Goal: Task Accomplishment & Management: Complete application form

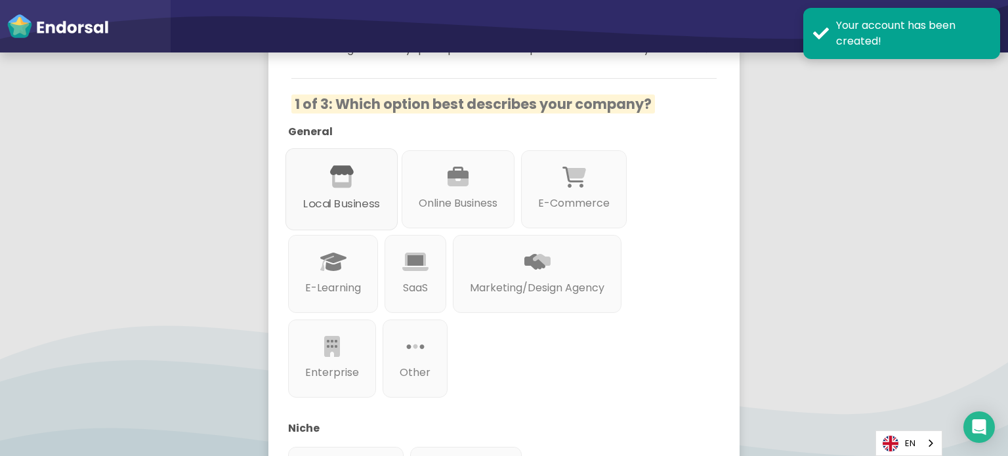
click at [368, 186] on div "Local Business" at bounding box center [342, 189] width 112 height 82
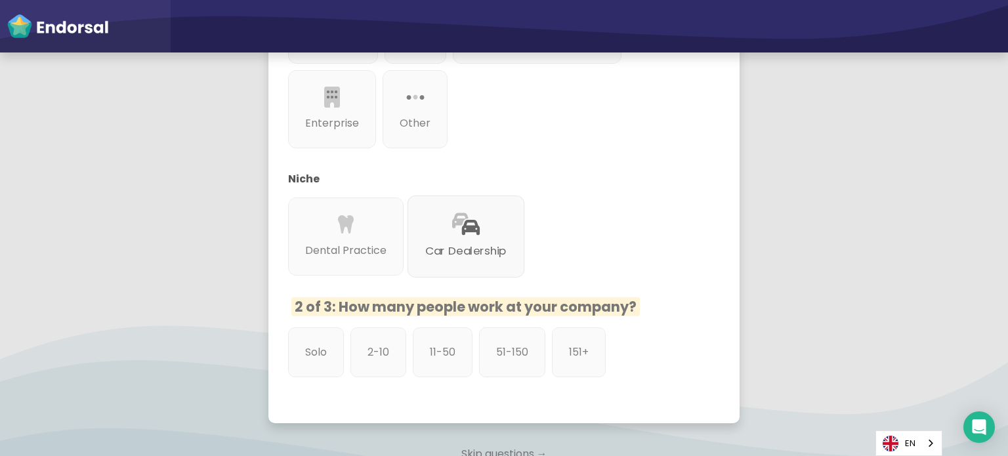
scroll to position [460, 0]
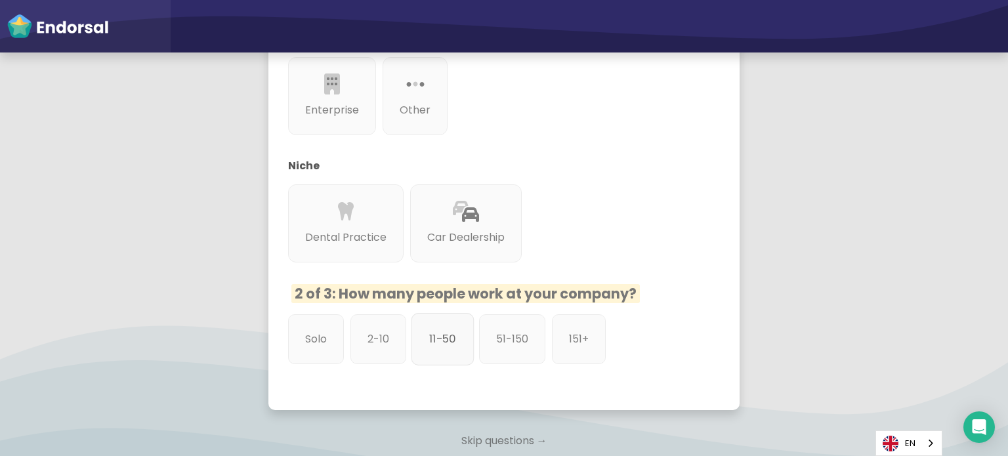
click at [446, 345] on p "11-50" at bounding box center [442, 339] width 27 height 16
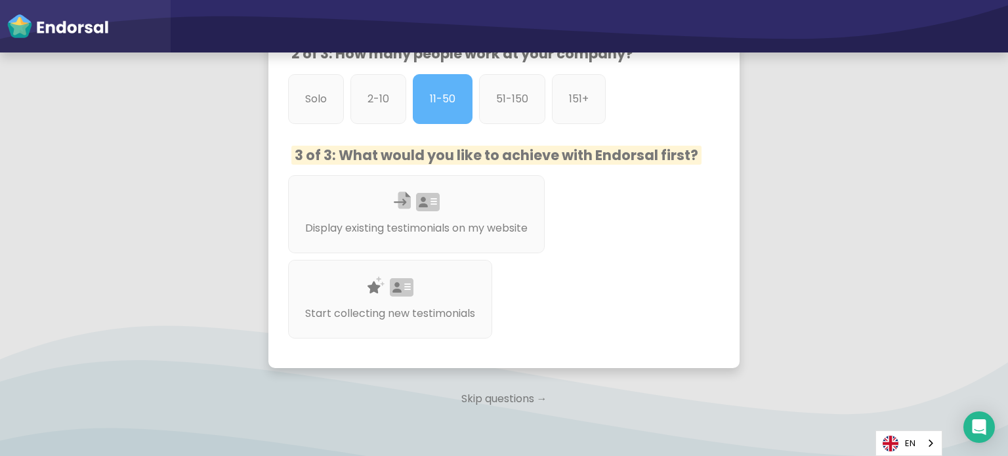
scroll to position [722, 0]
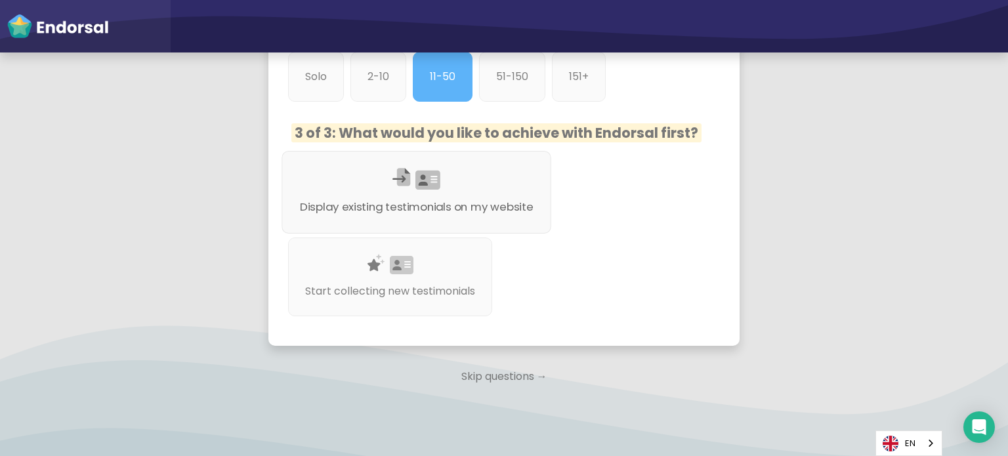
click at [446, 209] on p "Display existing testimonials on my website" at bounding box center [417, 207] width 234 height 16
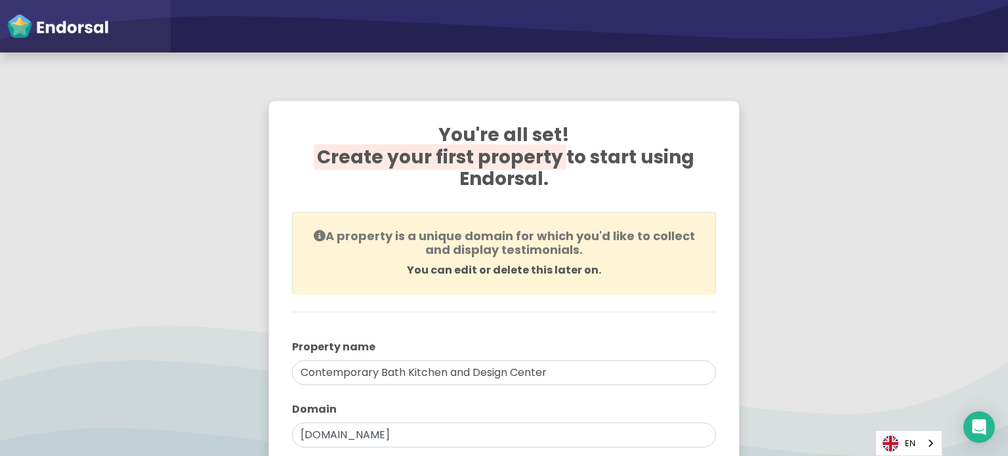
scroll to position [322, 0]
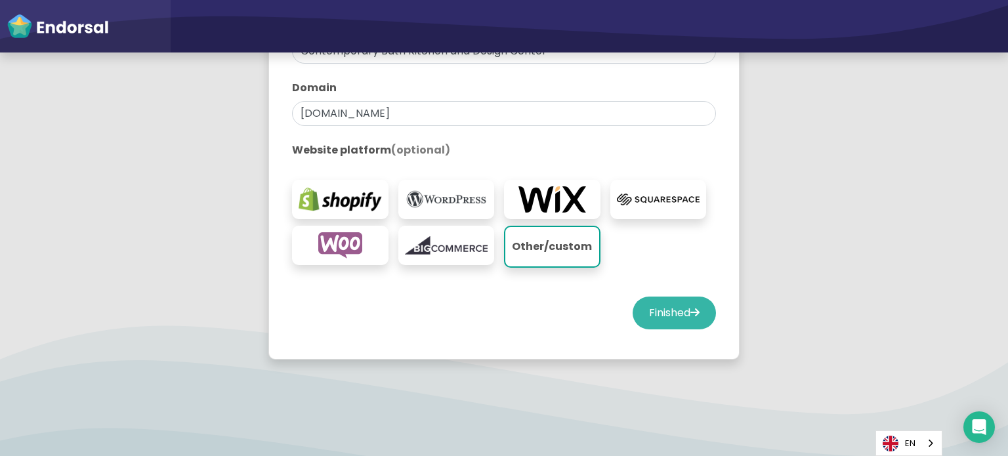
click at [676, 319] on button "Finished" at bounding box center [674, 313] width 83 height 33
select select "14"
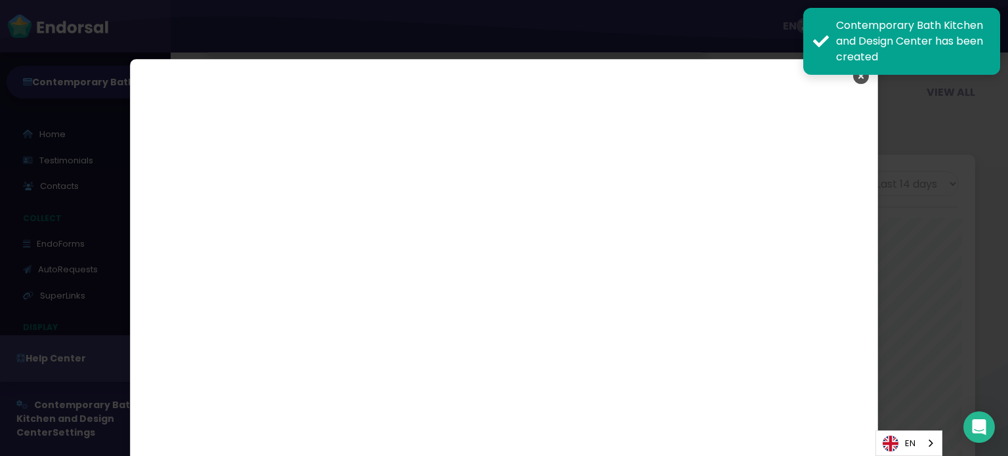
scroll to position [2258, 0]
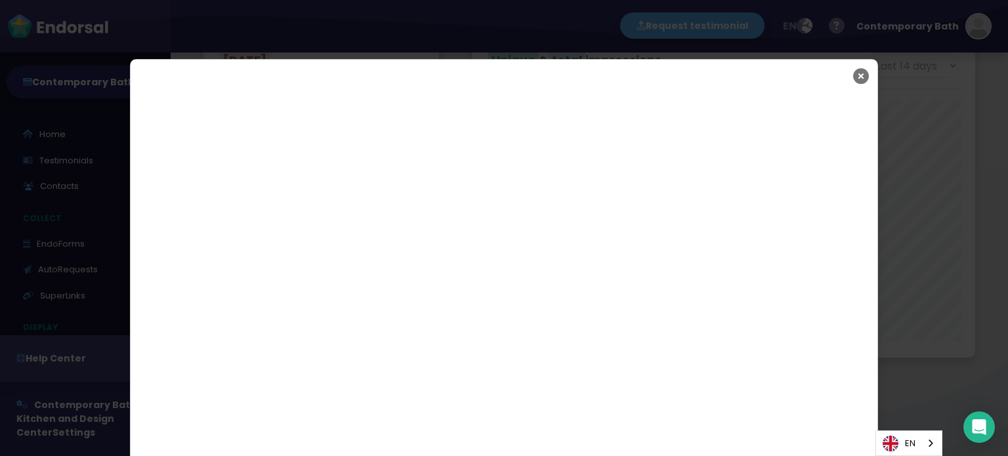
click at [855, 83] on icon "Close" at bounding box center [861, 76] width 16 height 33
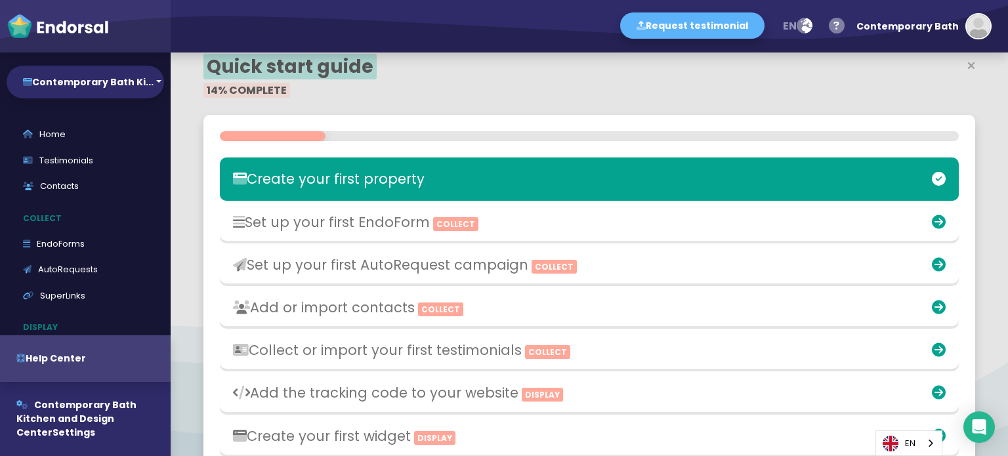
scroll to position [263, 0]
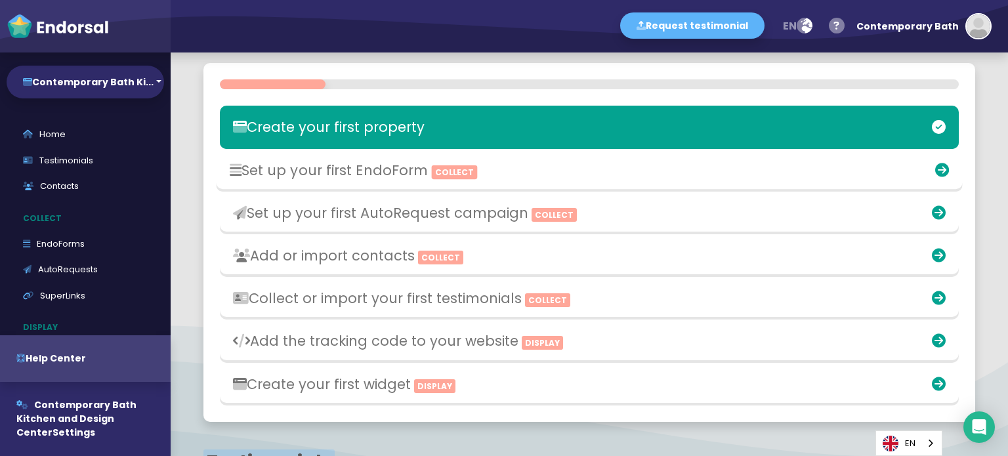
click at [542, 166] on h3 "Set up your first EndoForm Collect" at bounding box center [468, 169] width 476 height 16
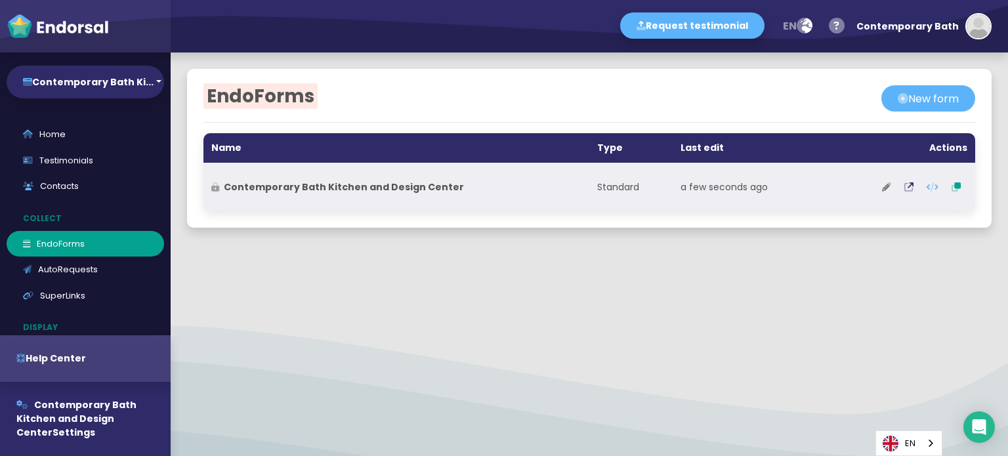
click at [882, 186] on button at bounding box center [887, 187] width 22 height 33
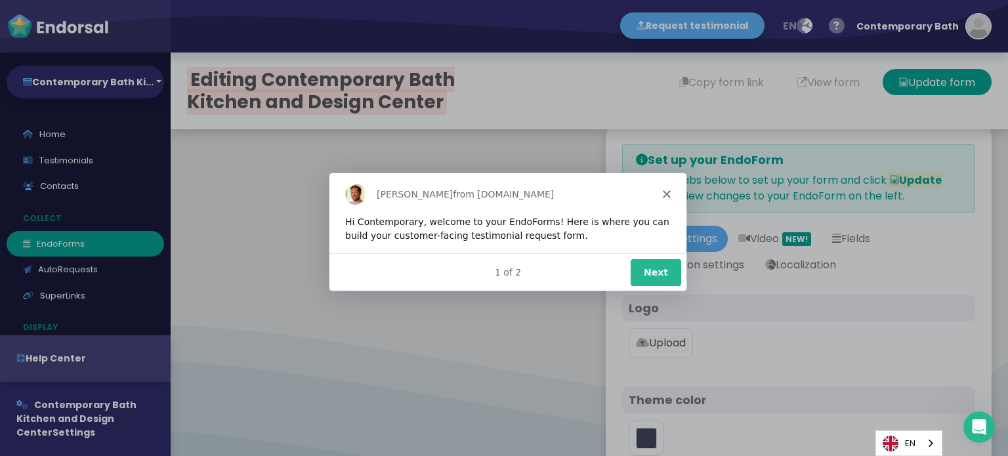
click at [661, 192] on div "[PERSON_NAME] from [DOMAIN_NAME]" at bounding box center [507, 193] width 357 height 42
type input "#5DB3F9"
click at [670, 198] on div "[PERSON_NAME] from [DOMAIN_NAME]" at bounding box center [507, 193] width 357 height 42
click at [668, 194] on icon "Close" at bounding box center [666, 193] width 8 height 8
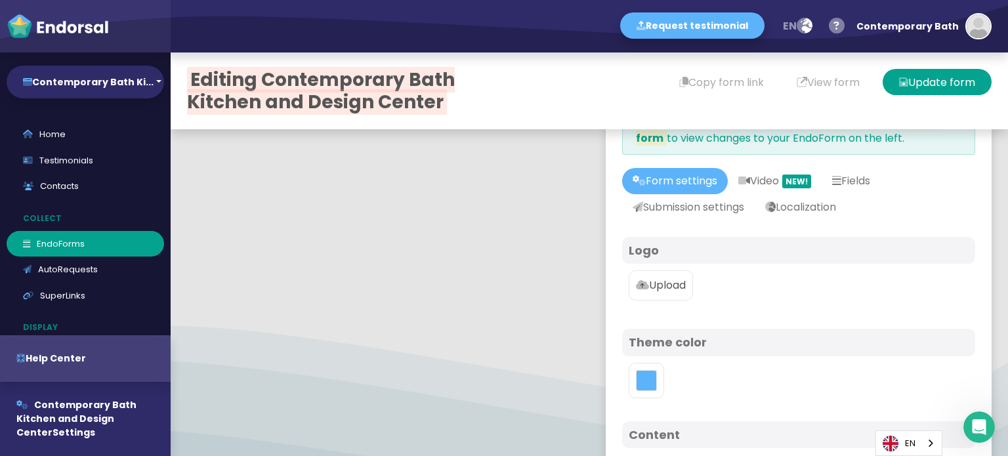
scroll to position [197, 0]
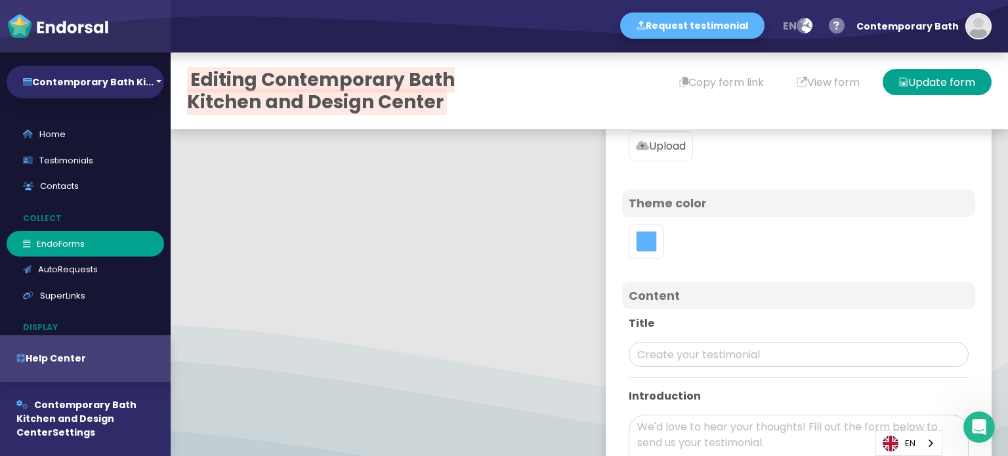
click at [657, 148] on p "Upload" at bounding box center [661, 147] width 50 height 16
click at [0, 0] on input "Upload" at bounding box center [0, 0] width 0 height 0
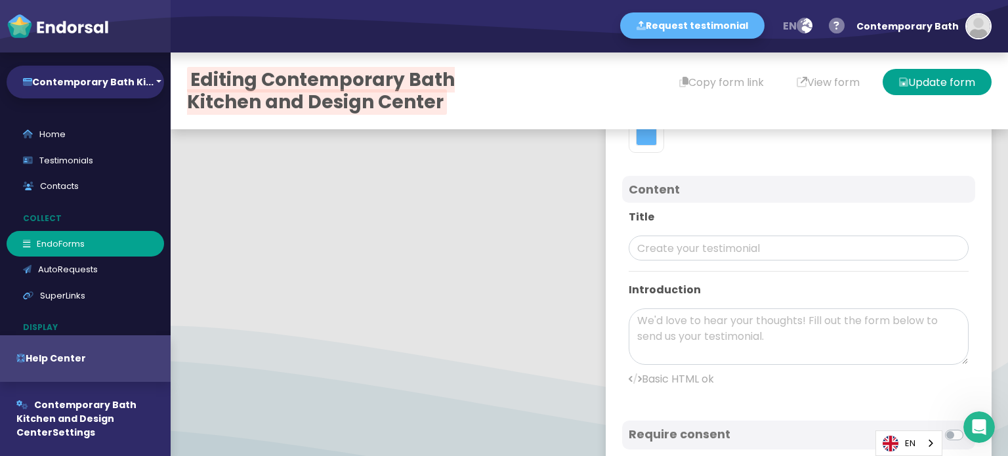
scroll to position [460, 0]
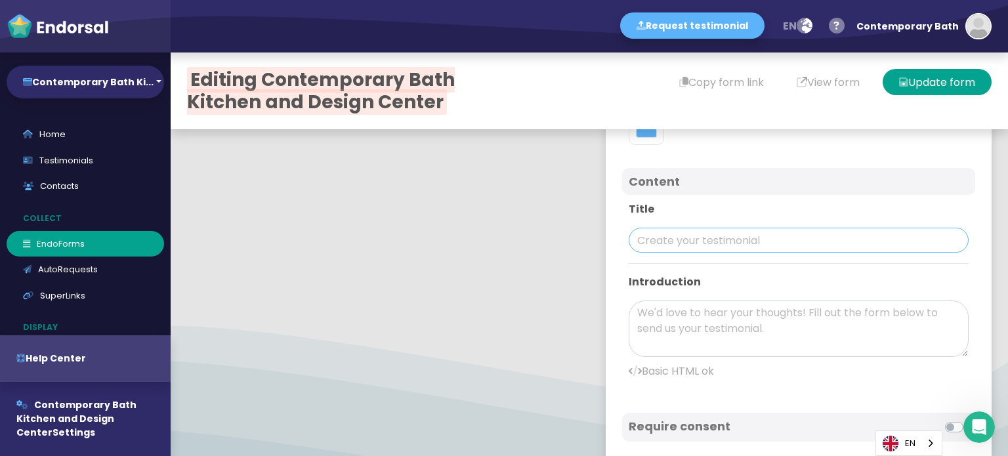
click at [674, 240] on input "text" at bounding box center [799, 240] width 340 height 25
paste input "Contemporary Bath Kitchen and Design Center"
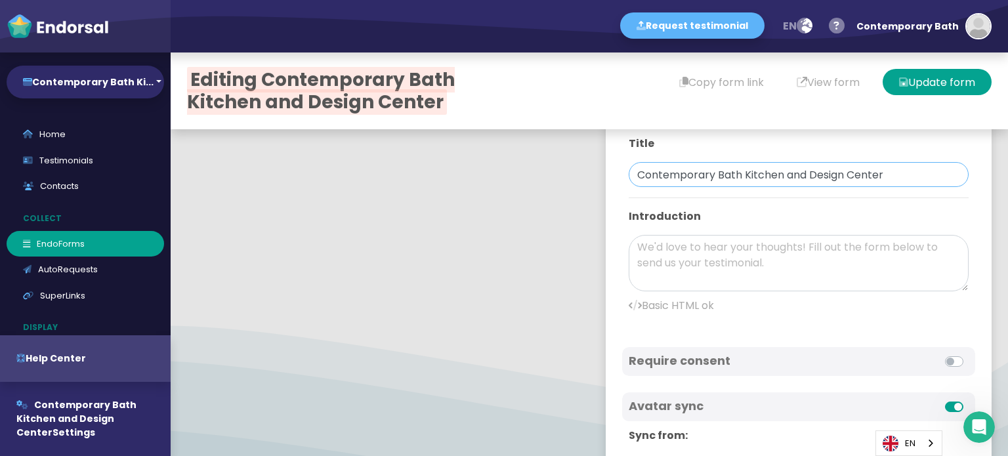
type input "Contemporary Bath Kitchen and Design Center"
click at [713, 264] on textarea at bounding box center [799, 263] width 340 height 56
paste textarea ""Contemporary Bath Kitchen and Design Center is a famous company in the modern …"
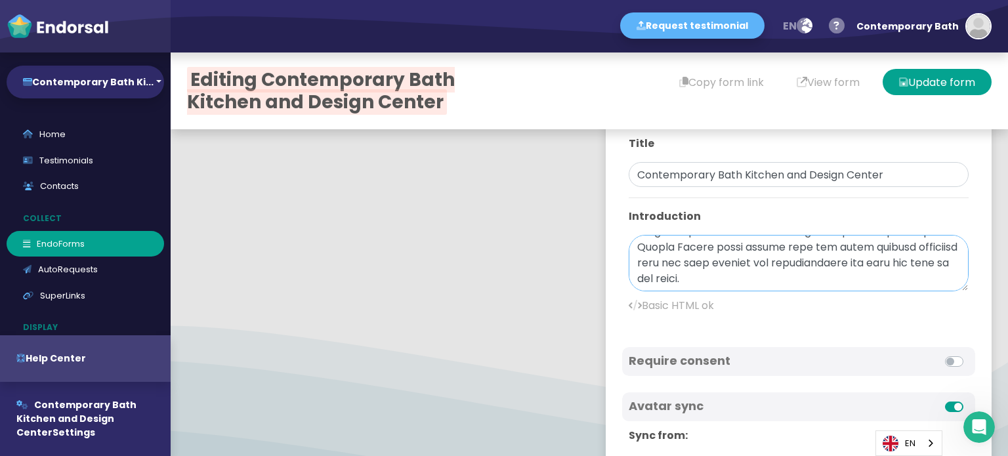
scroll to position [0, 0]
click at [632, 247] on textarea at bounding box center [799, 263] width 340 height 56
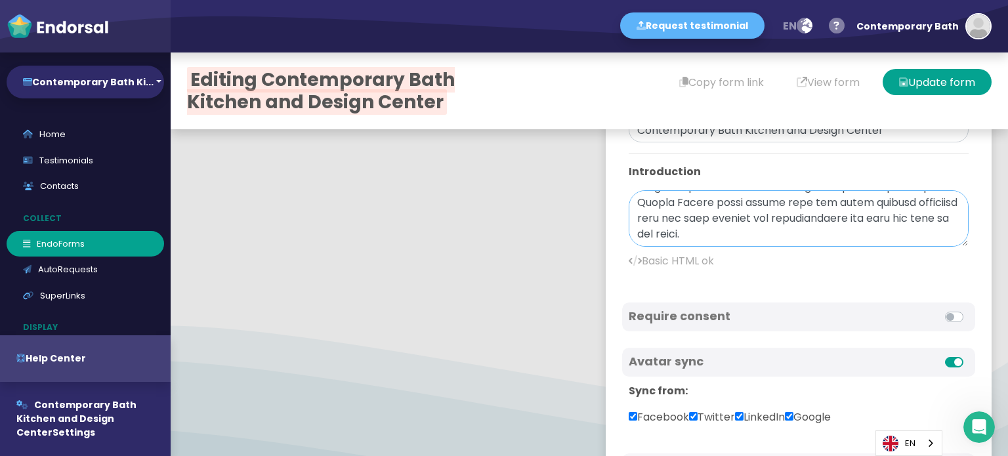
scroll to position [593, 0]
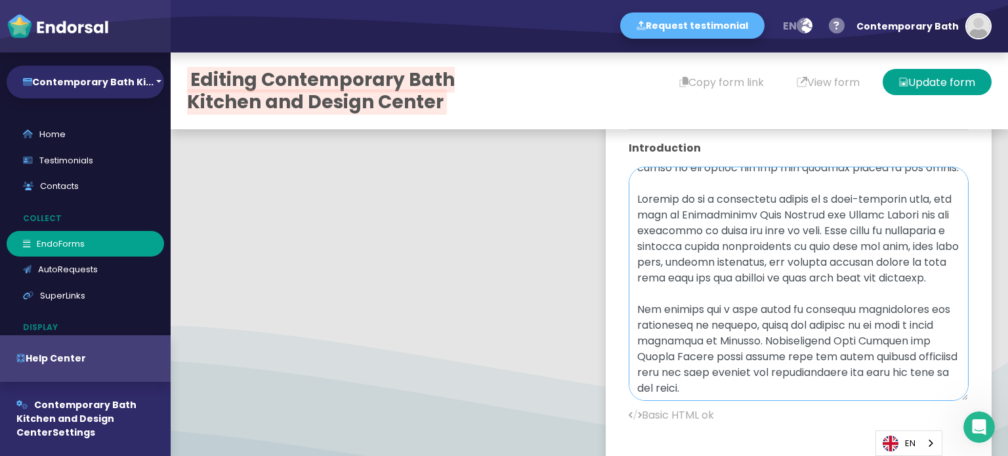
drag, startPoint x: 942, startPoint y: 215, endPoint x: 900, endPoint y: 396, distance: 185.4
click at [901, 396] on textarea at bounding box center [799, 284] width 340 height 234
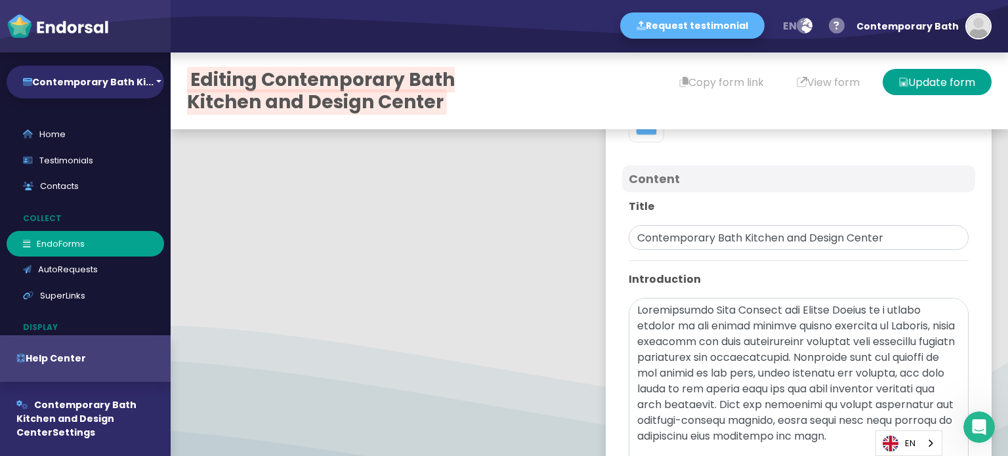
scroll to position [528, 0]
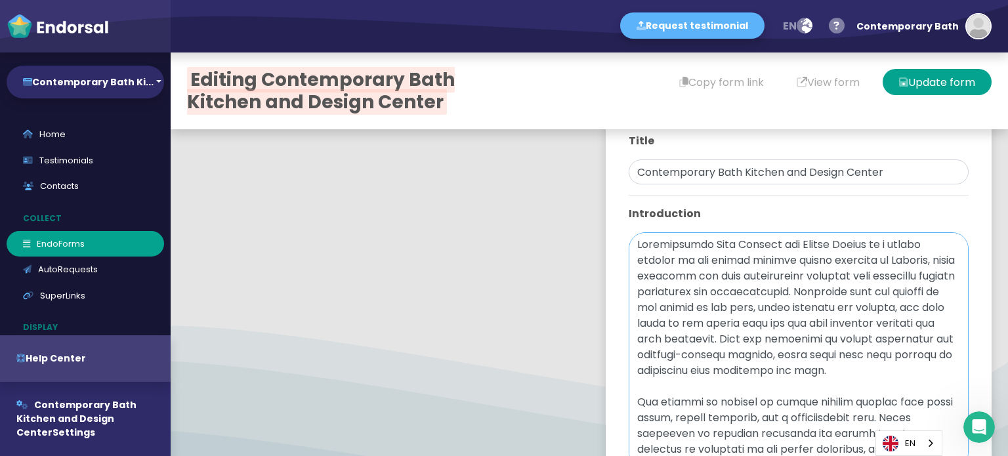
click at [672, 295] on textarea at bounding box center [799, 350] width 340 height 236
paste textarea "[GEOGRAPHIC_DATA]"
click at [840, 270] on textarea at bounding box center [799, 350] width 340 height 236
click at [814, 278] on textarea at bounding box center [799, 350] width 340 height 236
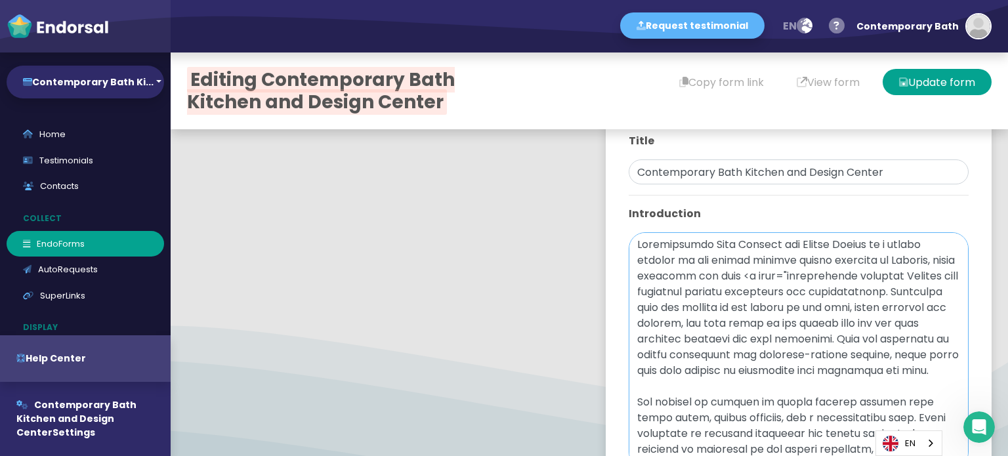
paste textarea "[URL][DOMAIN_NAME]"
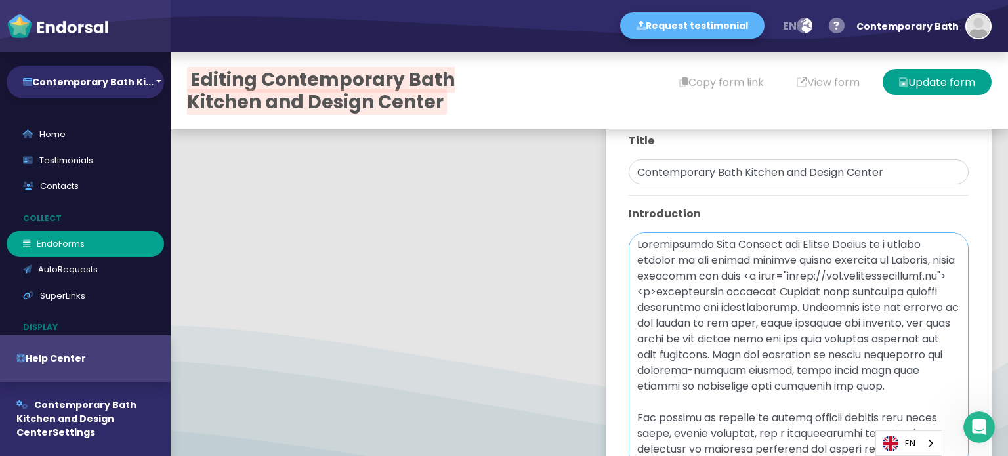
click at [813, 312] on textarea at bounding box center [799, 350] width 340 height 236
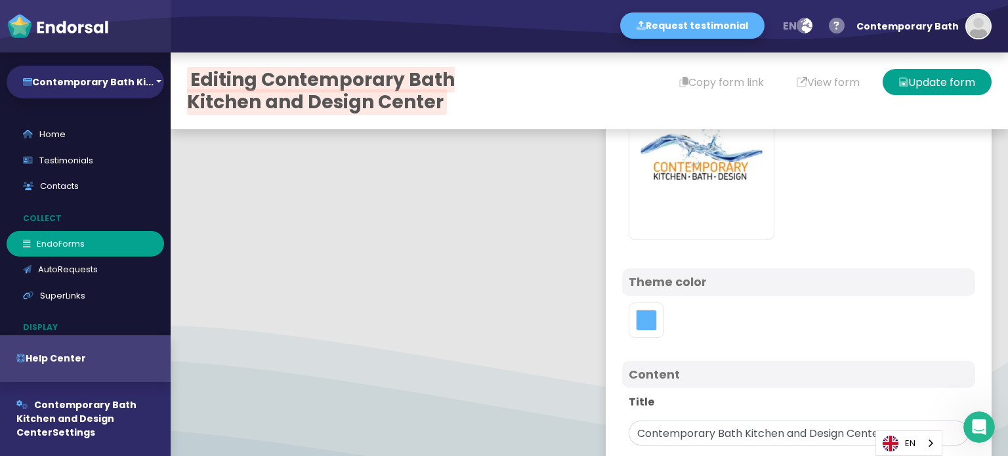
scroll to position [134, 0]
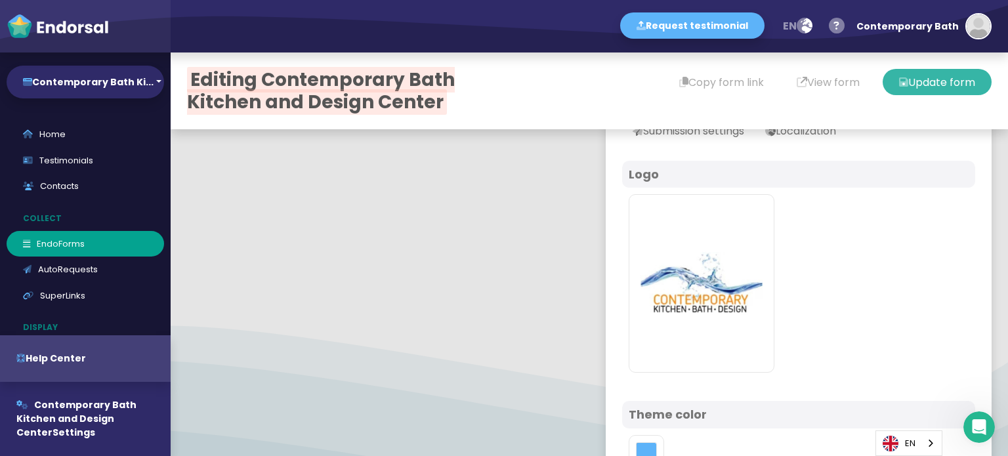
type textarea "Contemporary Bath Kitchen and Design Center is a famous company in the modern k…"
click at [924, 91] on button "Update form" at bounding box center [937, 82] width 109 height 26
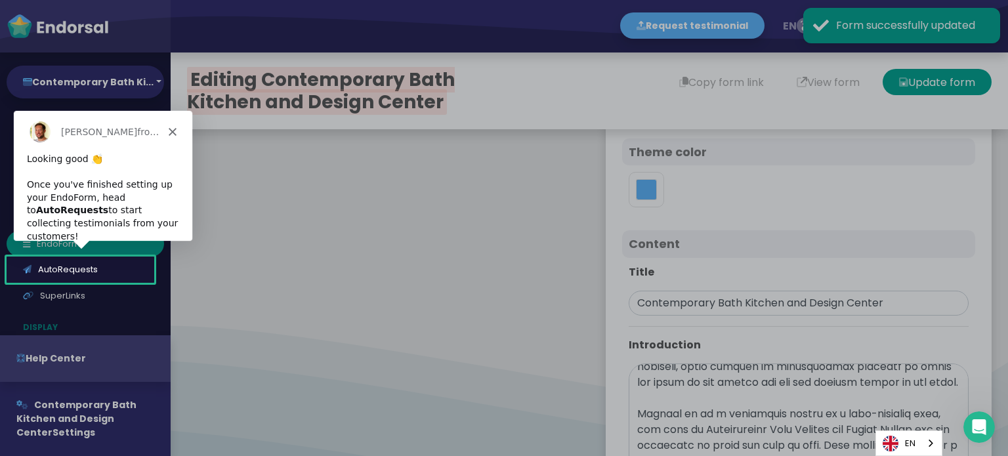
scroll to position [0, 0]
click at [173, 129] on polygon "Close" at bounding box center [172, 131] width 8 height 8
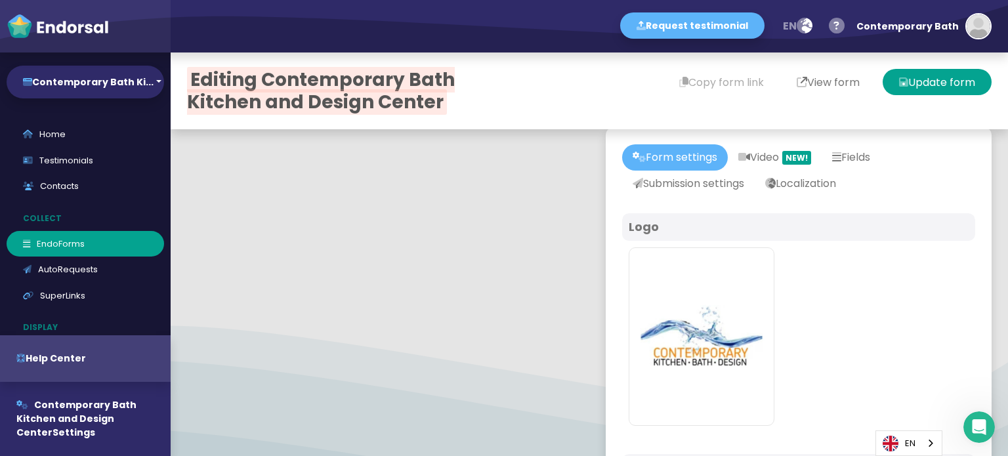
click at [813, 81] on button "View form" at bounding box center [829, 82] width 96 height 26
